Goal: Navigation & Orientation: Find specific page/section

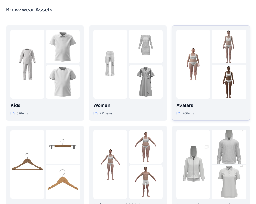
click at [208, 78] on img at bounding box center [193, 65] width 34 height 34
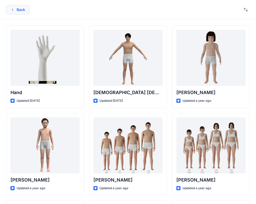
click at [17, 10] on button "Back" at bounding box center [17, 9] width 23 height 9
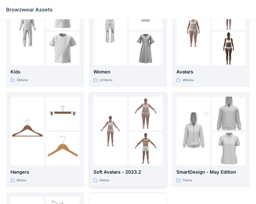
scroll to position [42, 0]
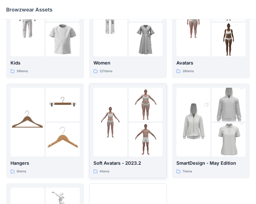
click at [125, 133] on img at bounding box center [110, 123] width 34 height 34
